Goal: Check status: Check status

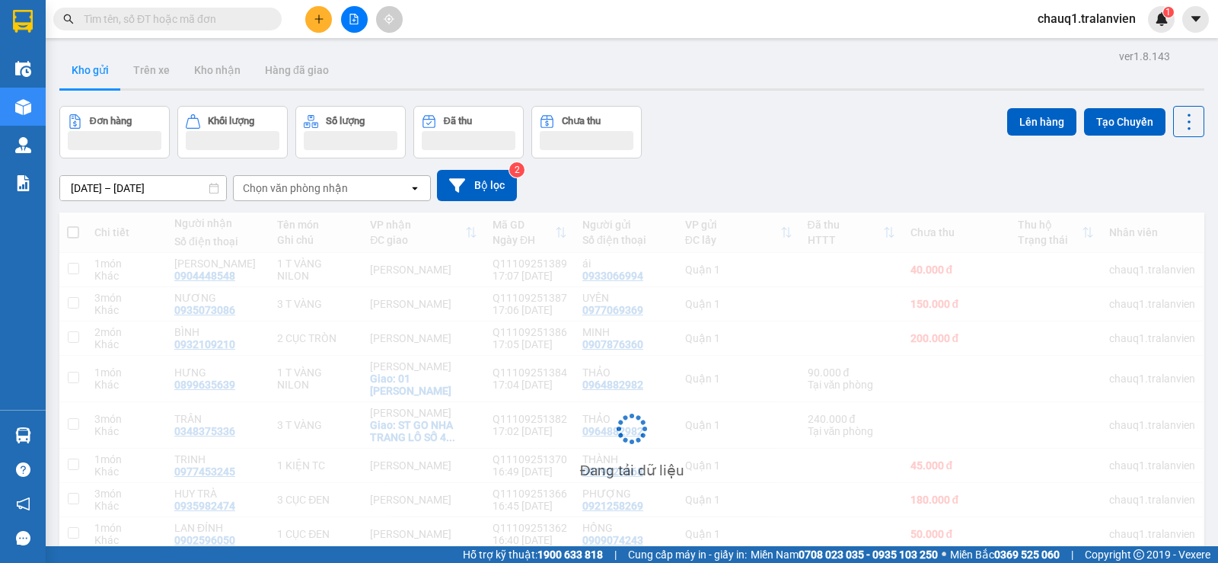
click at [238, 27] on input "text" at bounding box center [174, 19] width 180 height 17
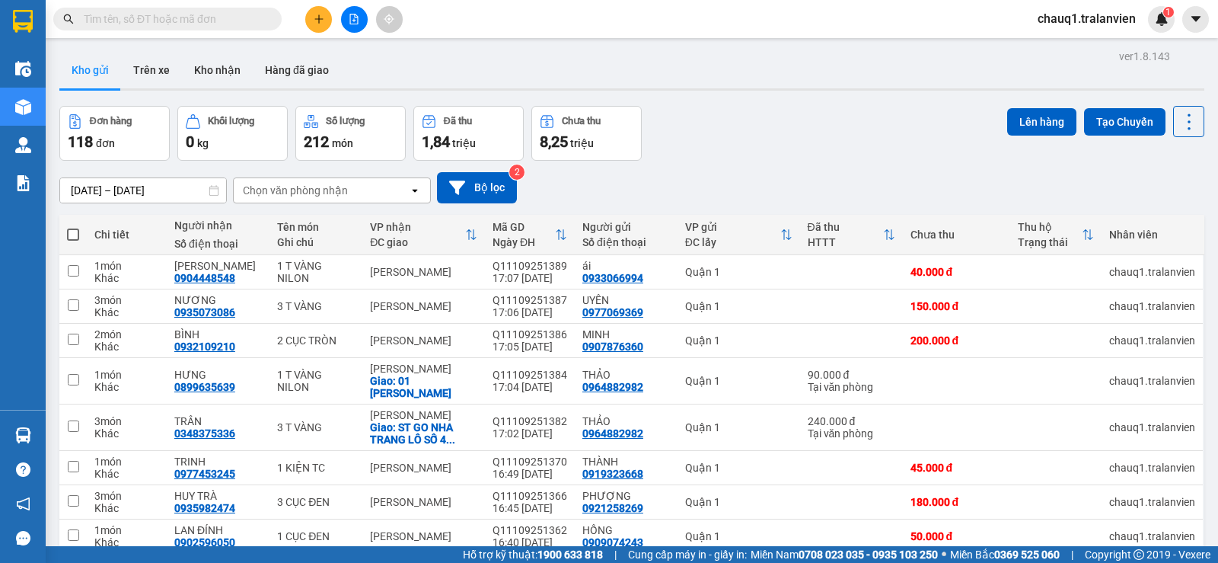
paste input "0785289201"
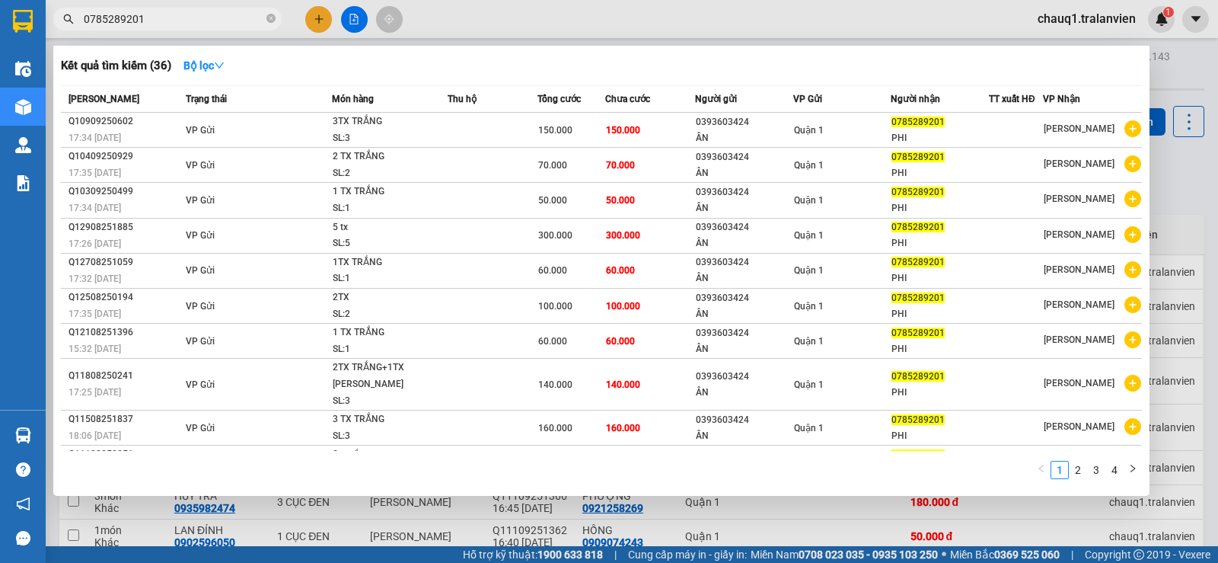
click at [195, 20] on input "0785289201" at bounding box center [174, 19] width 180 height 17
paste input "905028202"
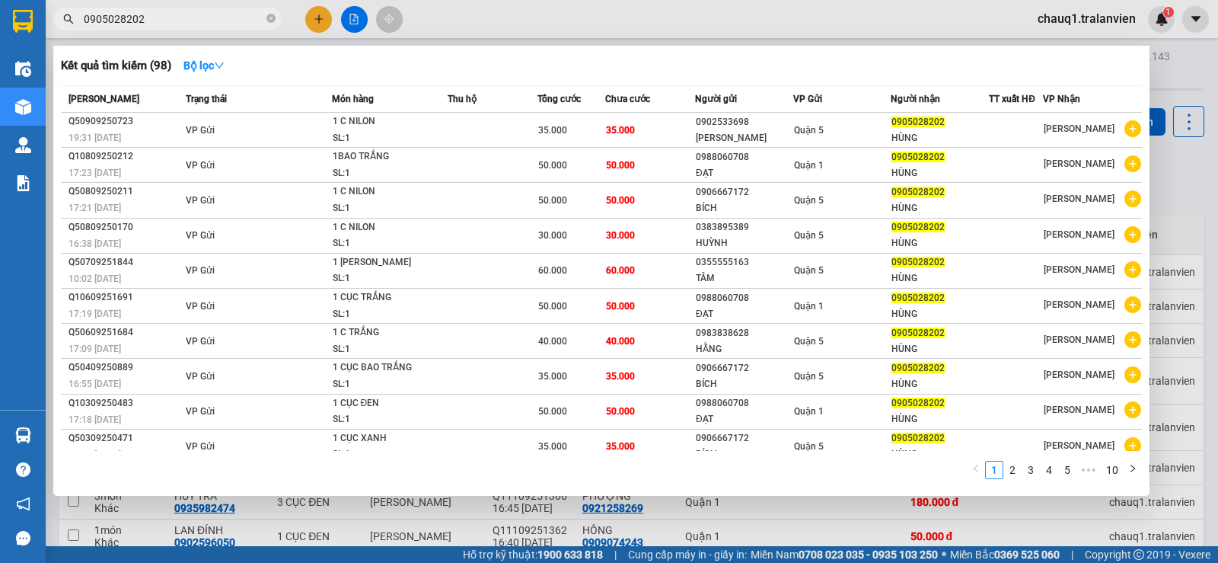
click at [157, 24] on input "0905028202" at bounding box center [174, 19] width 180 height 17
paste input "81331931"
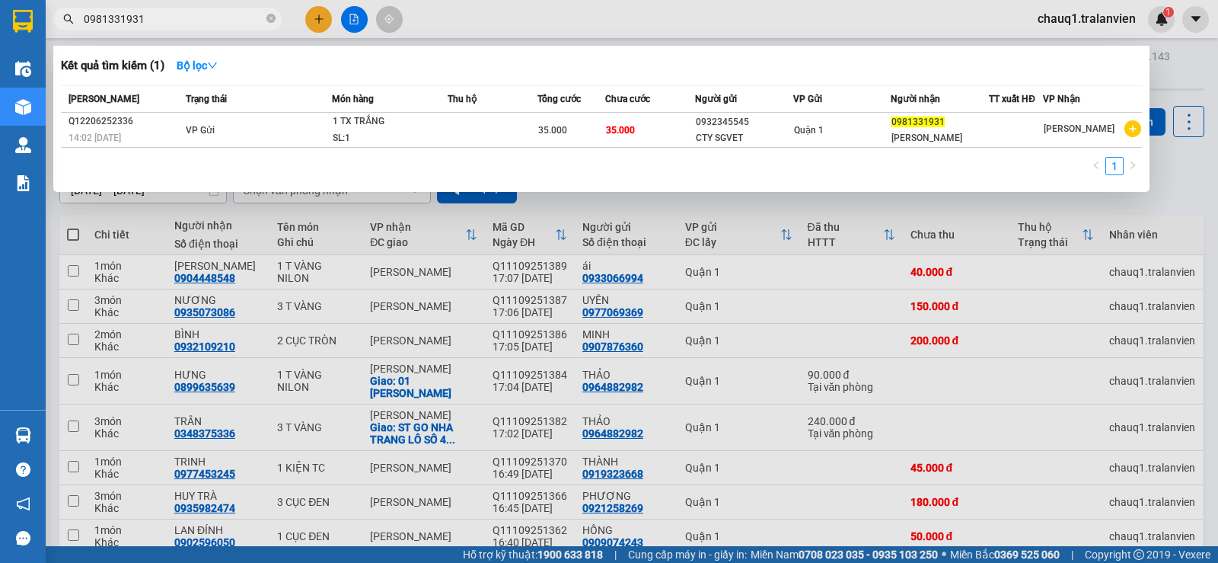
click at [150, 24] on input "0981331931" at bounding box center [174, 19] width 180 height 17
paste input "21851869"
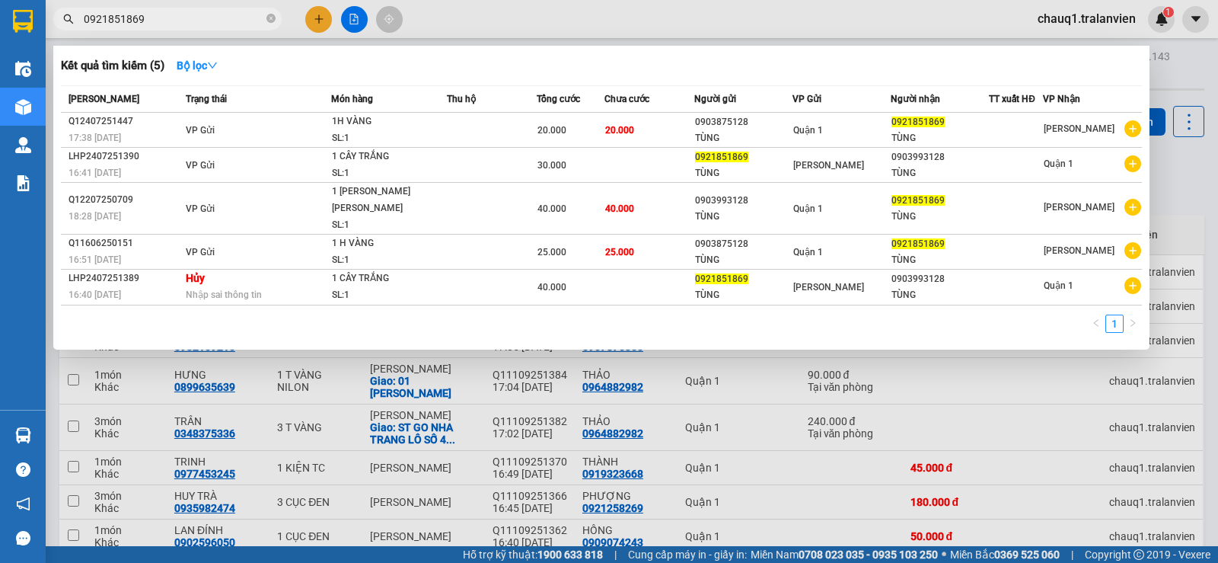
type input "0921851869"
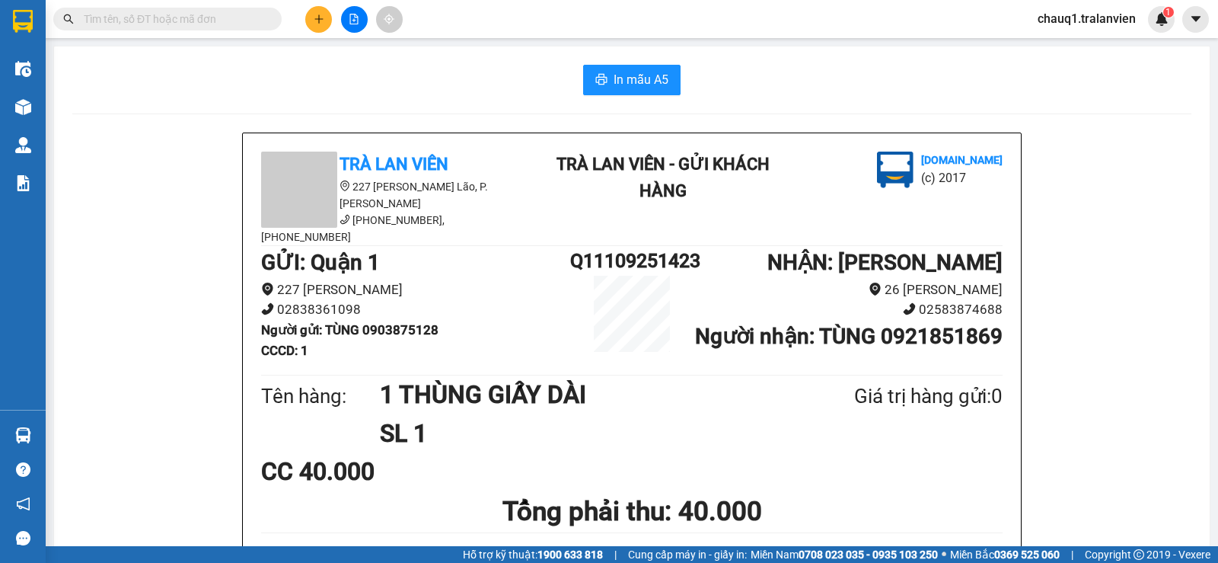
click at [474, 89] on div "In mẫu A5" at bounding box center [631, 80] width 1119 height 30
click at [233, 25] on input "text" at bounding box center [174, 19] width 180 height 17
paste input "0789986696"
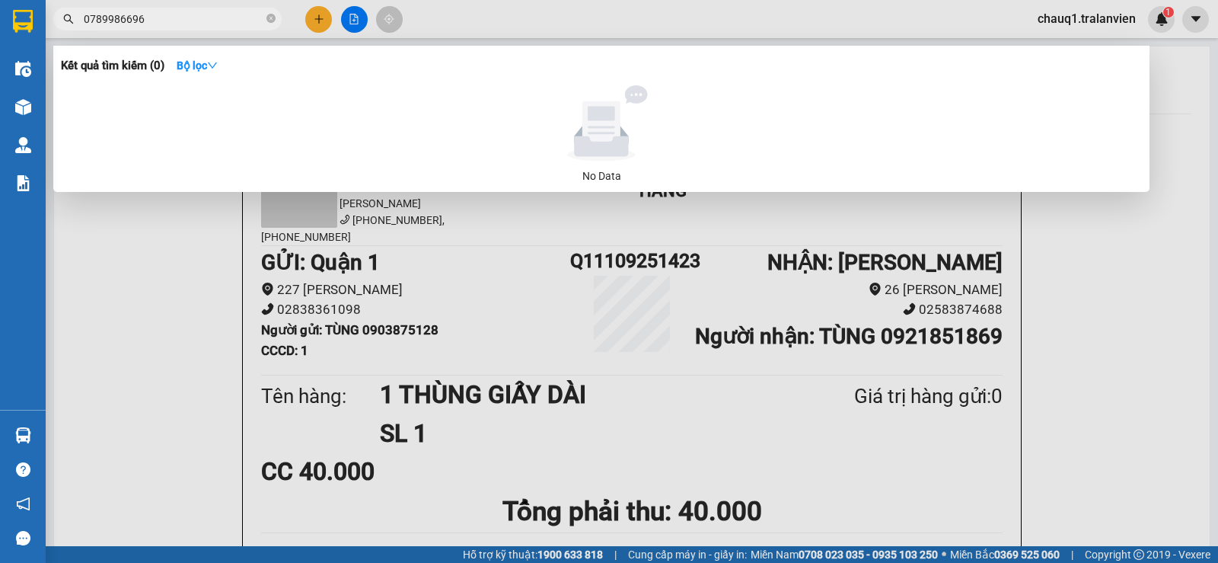
type input "0789986696"
